Goal: Task Accomplishment & Management: Manage account settings

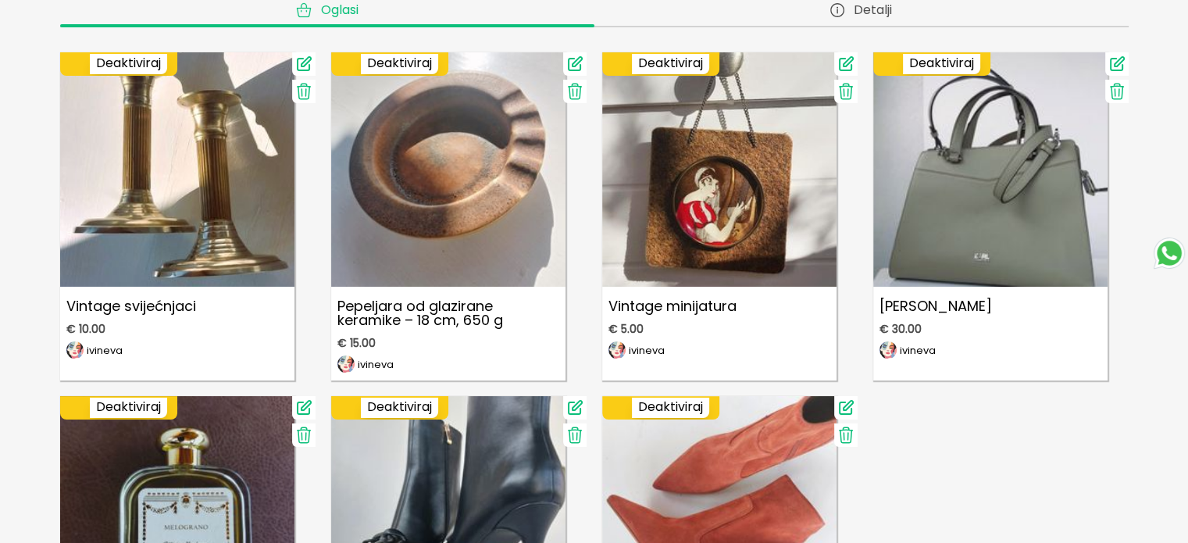
scroll to position [312, 0]
